Goal: Task Accomplishment & Management: Complete application form

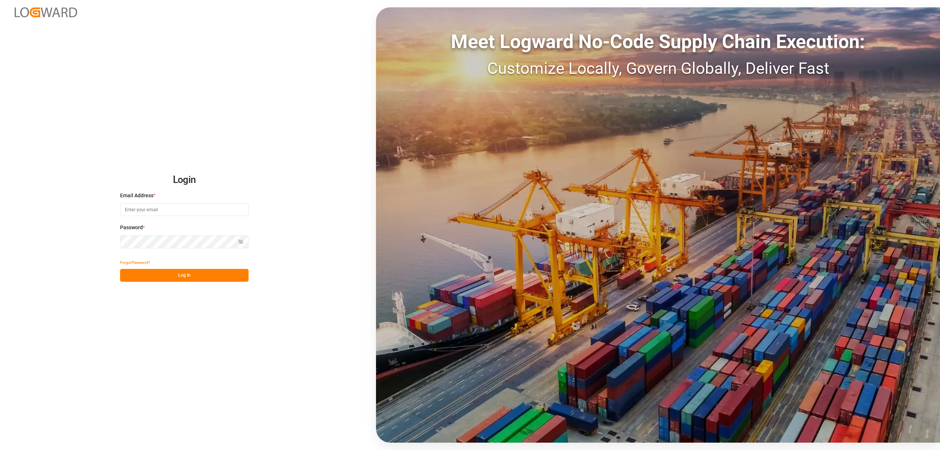
click at [165, 212] on input at bounding box center [184, 209] width 128 height 13
click at [206, 207] on input "[EMAIL_ADDRESS][PERSON_NAME][DOMAIN_NAME]" at bounding box center [184, 209] width 128 height 13
type input "[EMAIL_ADDRESS][PERSON_NAME][DOMAIN_NAME]"
click at [190, 273] on button "Log In" at bounding box center [184, 275] width 128 height 13
click at [212, 269] on button "Log In" at bounding box center [184, 275] width 128 height 13
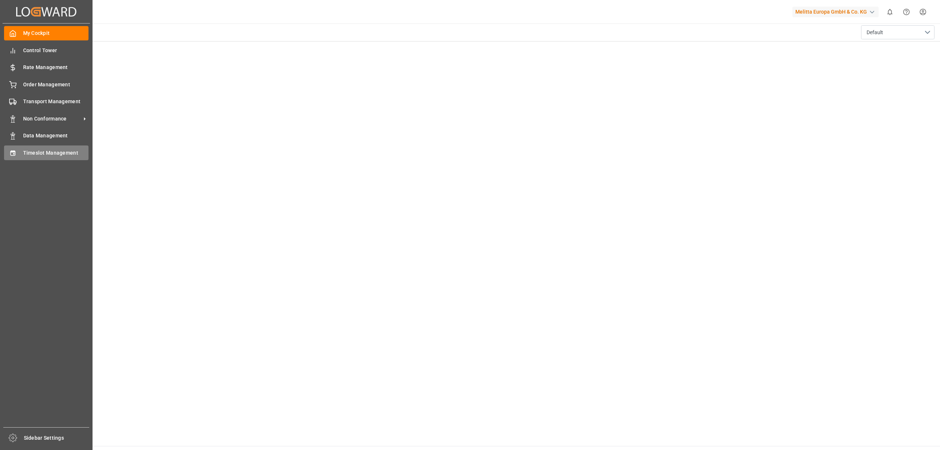
click at [32, 153] on span "Timeslot Management" at bounding box center [56, 153] width 66 height 8
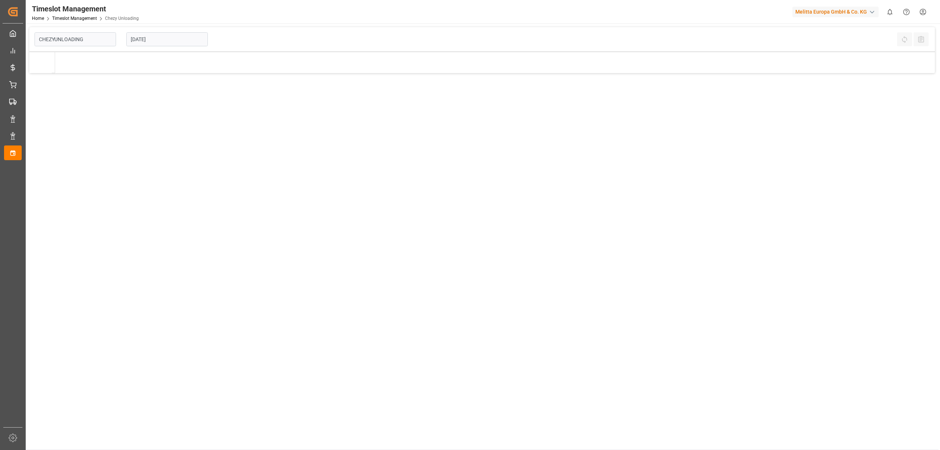
type input "Chezy Unloading"
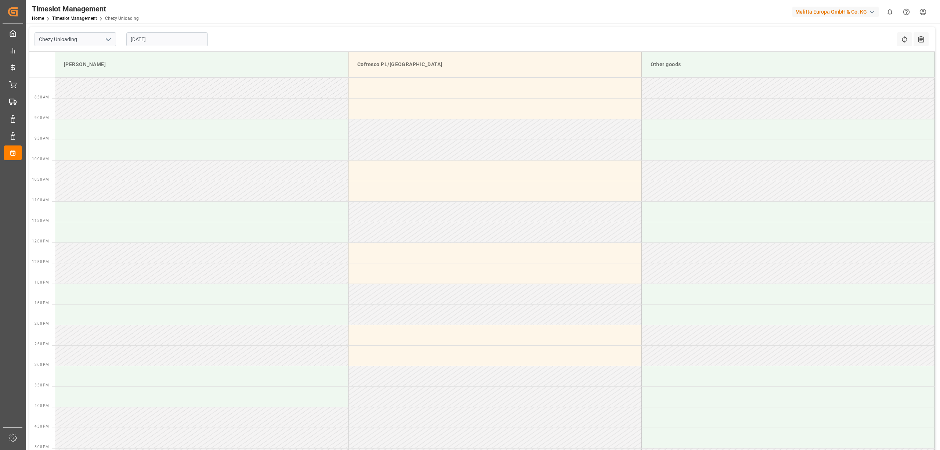
click at [159, 36] on input "[DATE]" at bounding box center [167, 39] width 82 height 14
click at [181, 142] on span "28" at bounding box center [178, 140] width 5 height 5
click at [181, 28] on div "[DATE]" at bounding box center [167, 39] width 92 height 24
click at [181, 33] on input "[DATE]" at bounding box center [167, 39] width 82 height 14
click at [427, 22] on div "Timeslot Management Home Timeslot Management Chezy Unloading Melitta Europa Gmb…" at bounding box center [480, 11] width 919 height 23
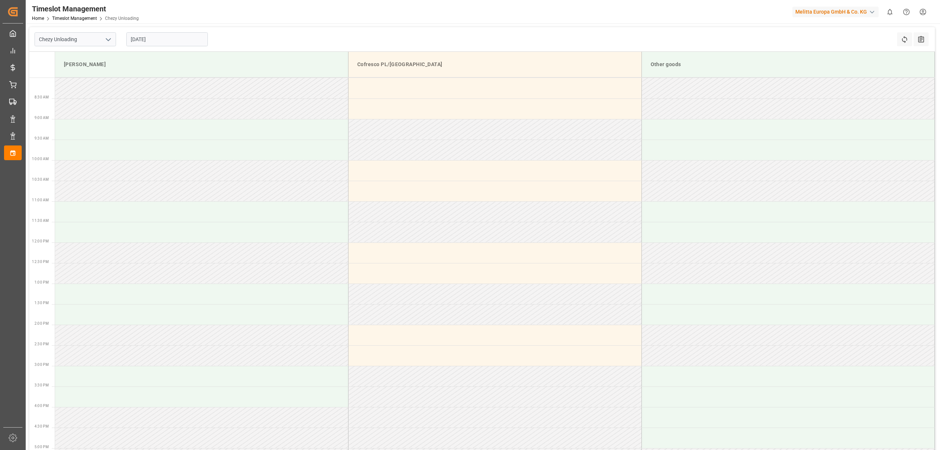
click at [187, 40] on input "[DATE]" at bounding box center [167, 39] width 82 height 14
click at [165, 142] on span "27" at bounding box center [164, 140] width 5 height 5
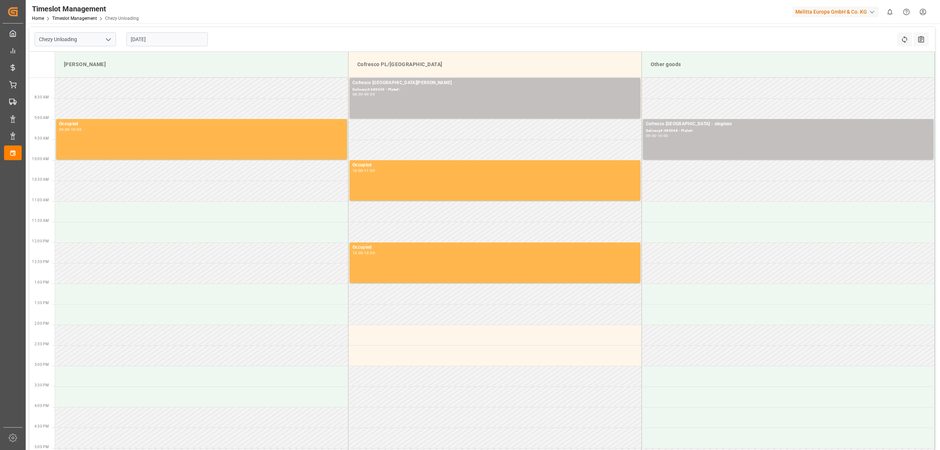
click at [416, 18] on div "Timeslot Management Home Timeslot Management Chezy Unloading Melitta Europa Gmb…" at bounding box center [480, 11] width 919 height 23
click at [159, 40] on input "[DATE]" at bounding box center [167, 39] width 82 height 14
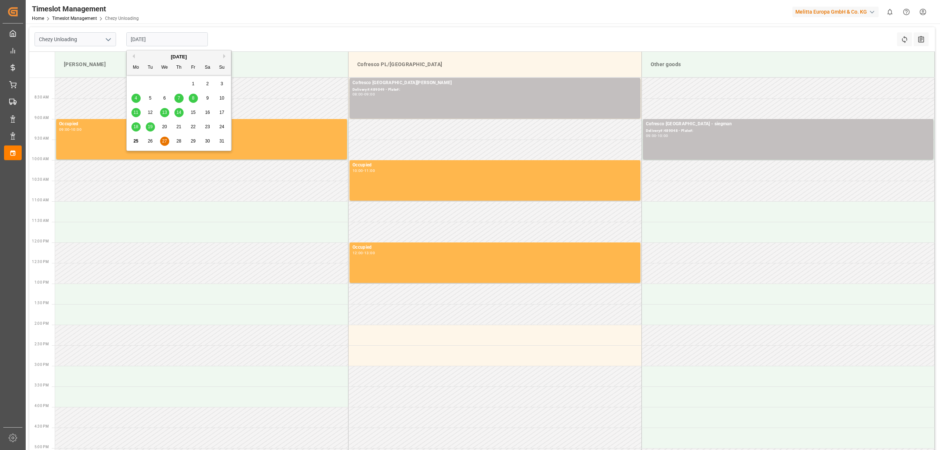
click at [442, 15] on div "Timeslot Management Home Timeslot Management Chezy Unloading Melitta Europa Gmb…" at bounding box center [480, 11] width 919 height 23
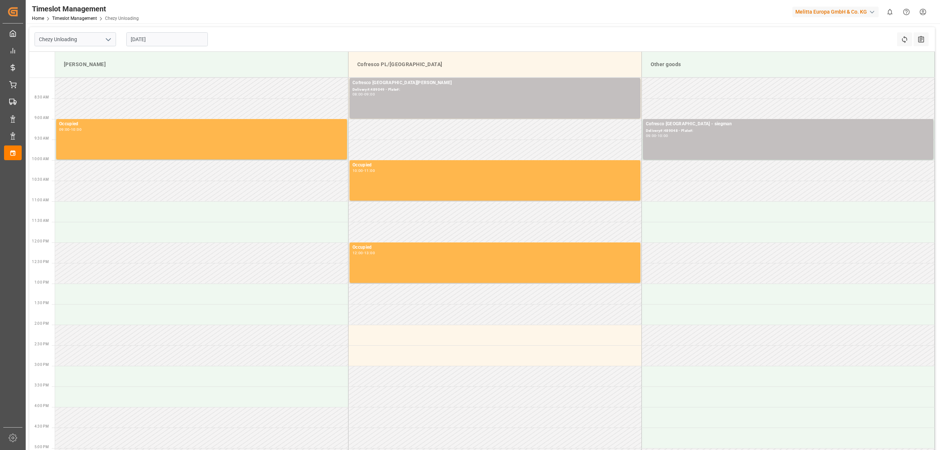
click at [407, 5] on div "Timeslot Management Home Timeslot Management Chezy Unloading Melitta Europa Gmb…" at bounding box center [480, 11] width 919 height 23
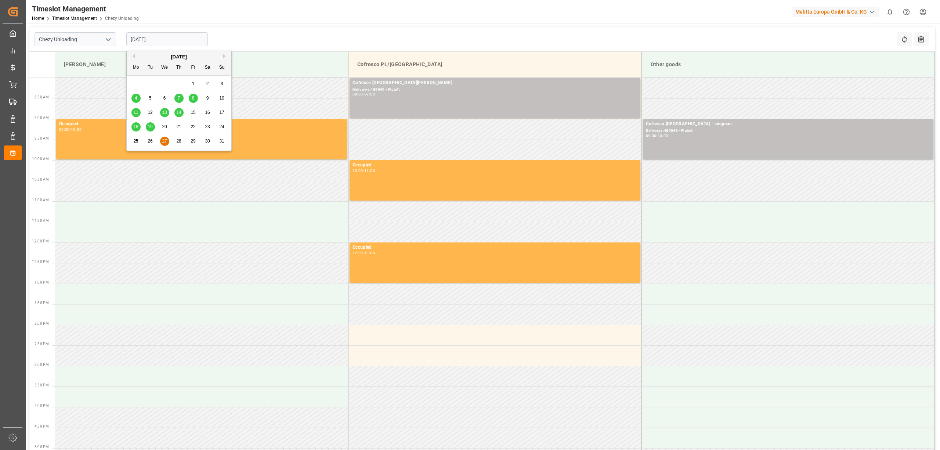
click at [142, 35] on input "[DATE]" at bounding box center [167, 39] width 82 height 14
click at [177, 139] on span "28" at bounding box center [178, 140] width 5 height 5
type input "[DATE]"
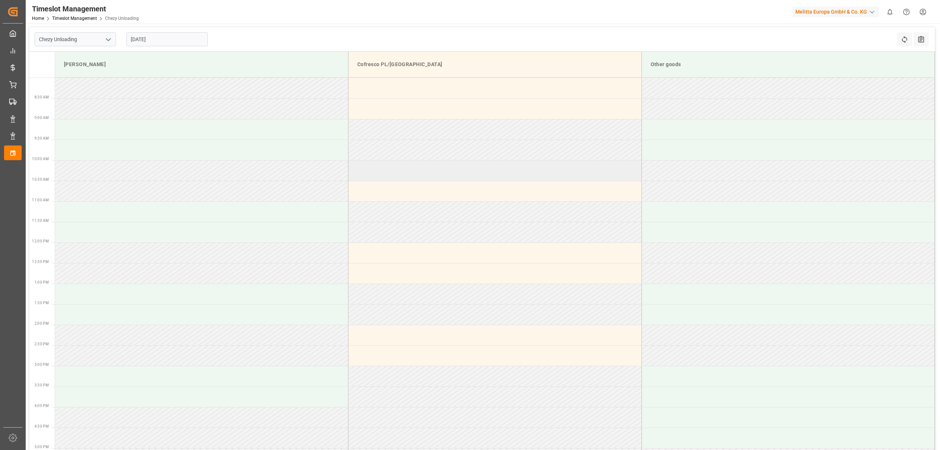
click at [465, 170] on td at bounding box center [494, 170] width 293 height 21
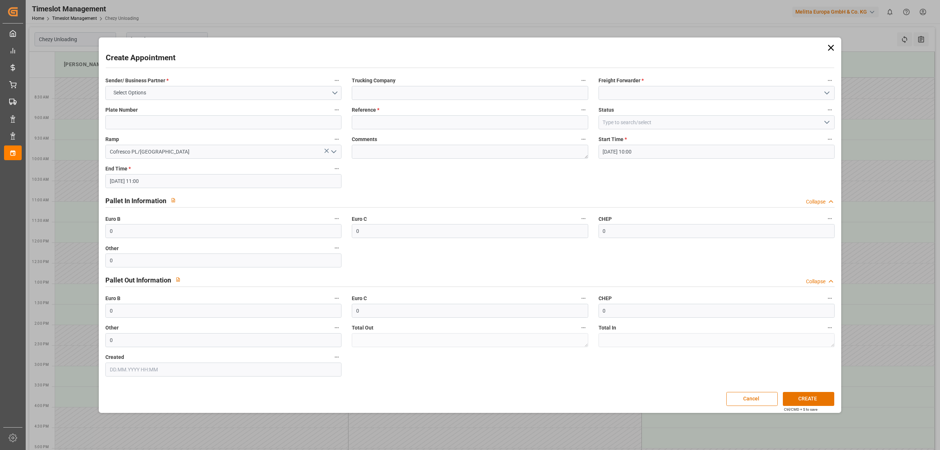
click at [421, 100] on div "Trucking Company" at bounding box center [470, 87] width 246 height 29
click at [658, 89] on input at bounding box center [716, 93] width 236 height 14
type input "489049"
type input "[PERSON_NAME]"
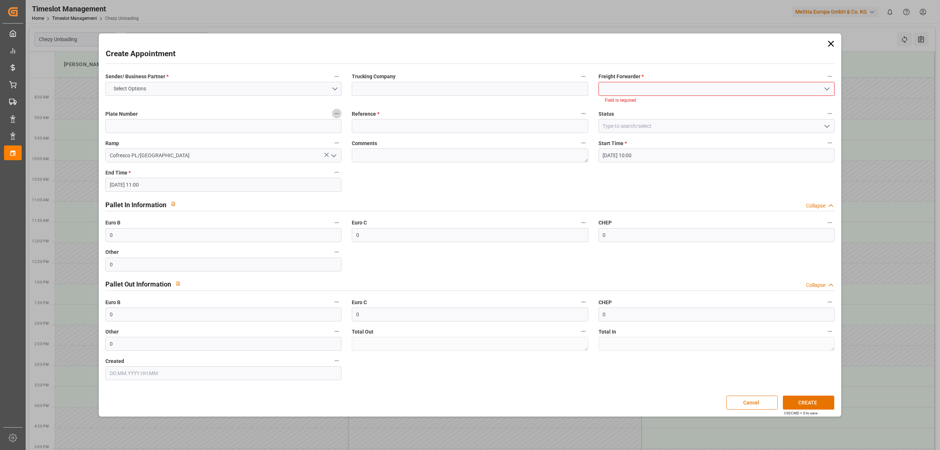
click at [644, 91] on input at bounding box center [716, 89] width 236 height 14
click at [645, 99] on div "[PERSON_NAME]" at bounding box center [716, 105] width 235 height 17
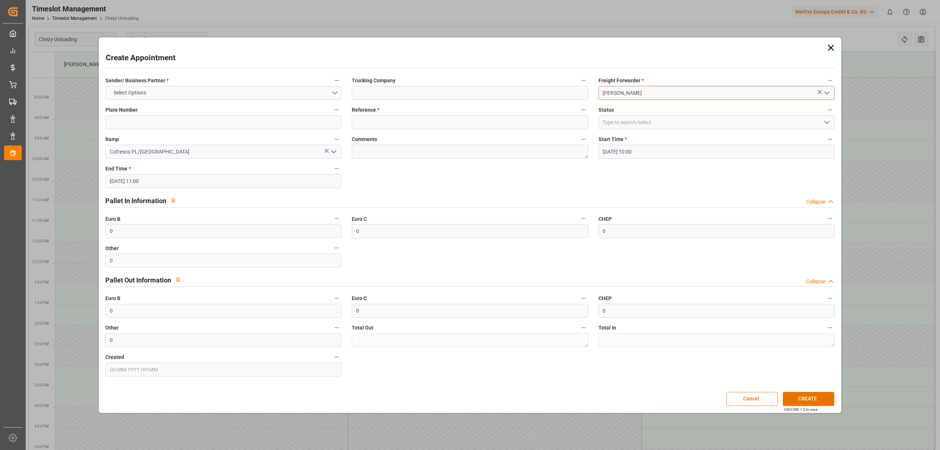
type input "[PERSON_NAME]"
click at [377, 119] on input at bounding box center [470, 122] width 236 height 14
paste input "489049"
type input "489049"
click at [218, 93] on button "Select Options" at bounding box center [223, 93] width 236 height 14
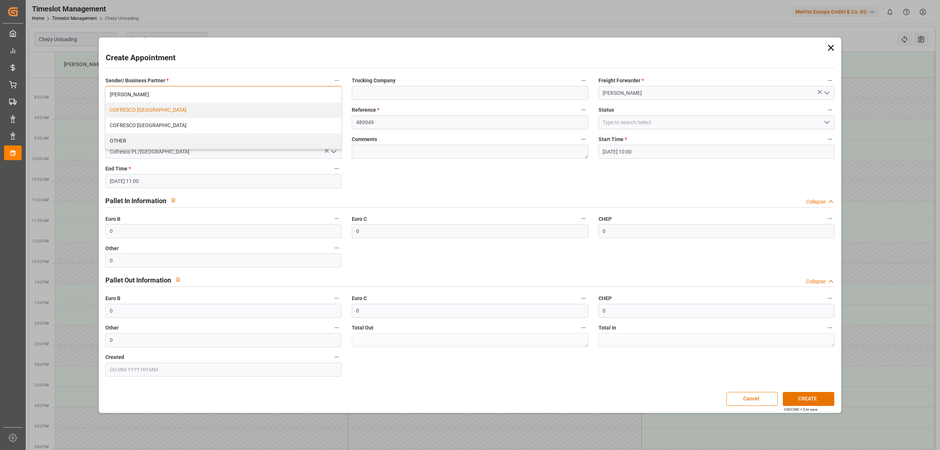
click at [176, 111] on div "COFRESCO [GEOGRAPHIC_DATA]" at bounding box center [223, 109] width 235 height 15
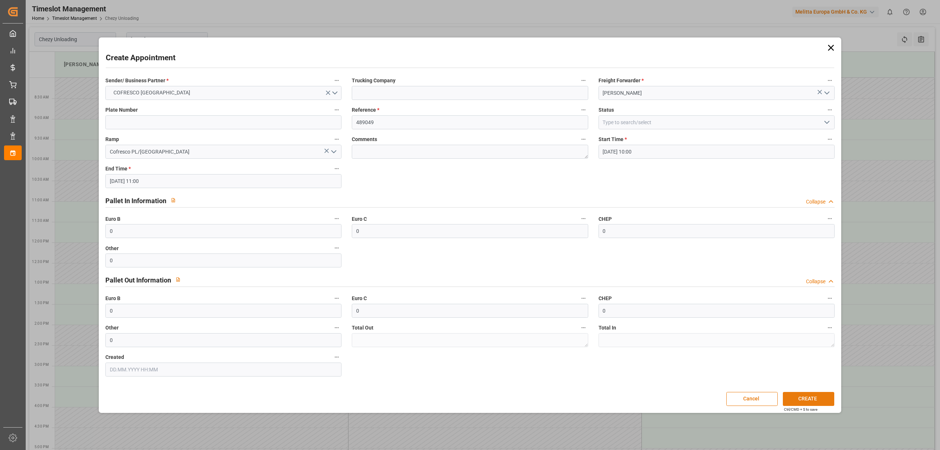
click at [822, 404] on button "CREATE" at bounding box center [808, 399] width 51 height 14
